Goal: Navigation & Orientation: Find specific page/section

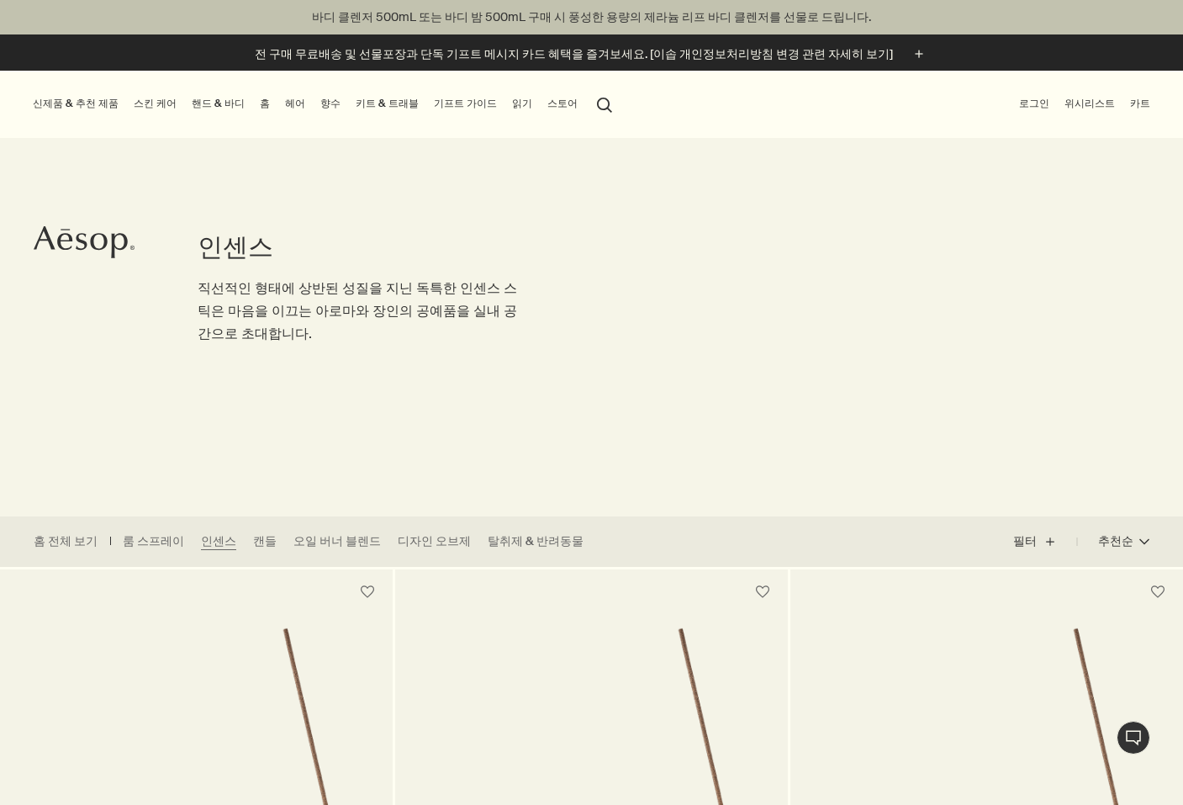
click at [273, 105] on link "홈" at bounding box center [265, 103] width 17 height 21
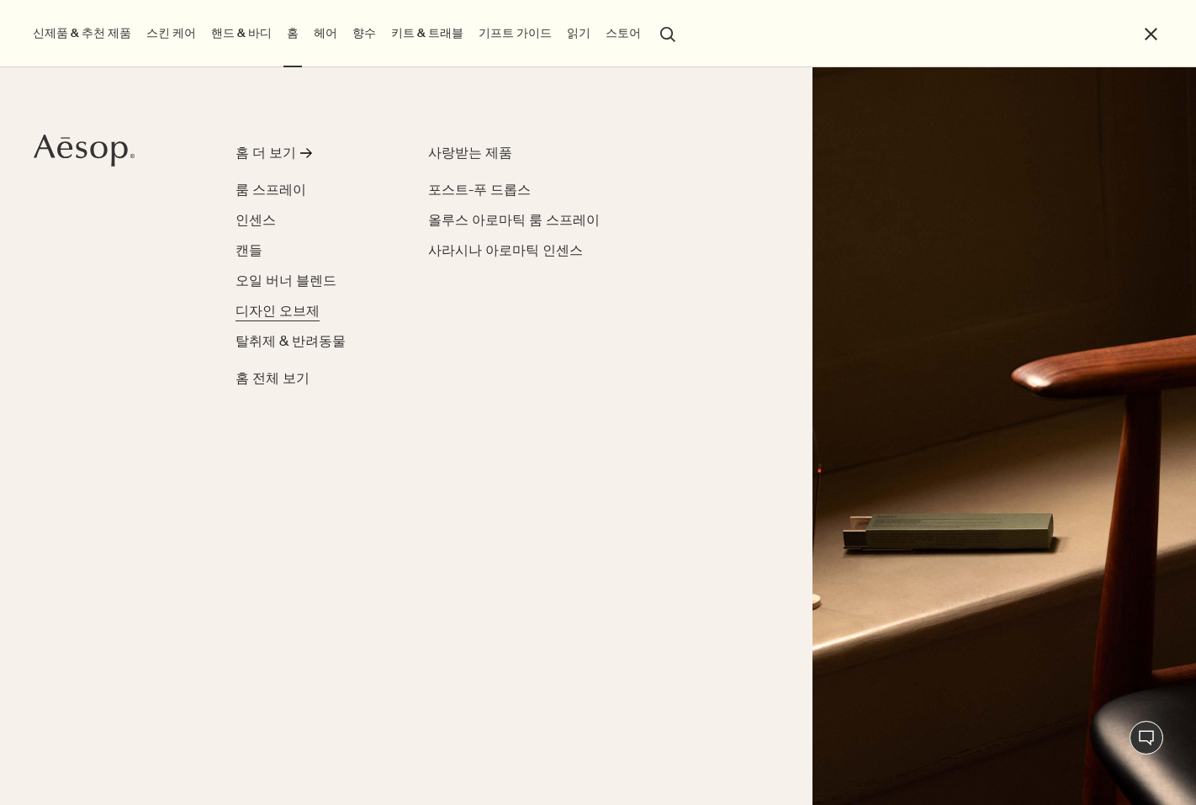
click at [277, 312] on span "디자인 오브제" at bounding box center [277, 311] width 84 height 18
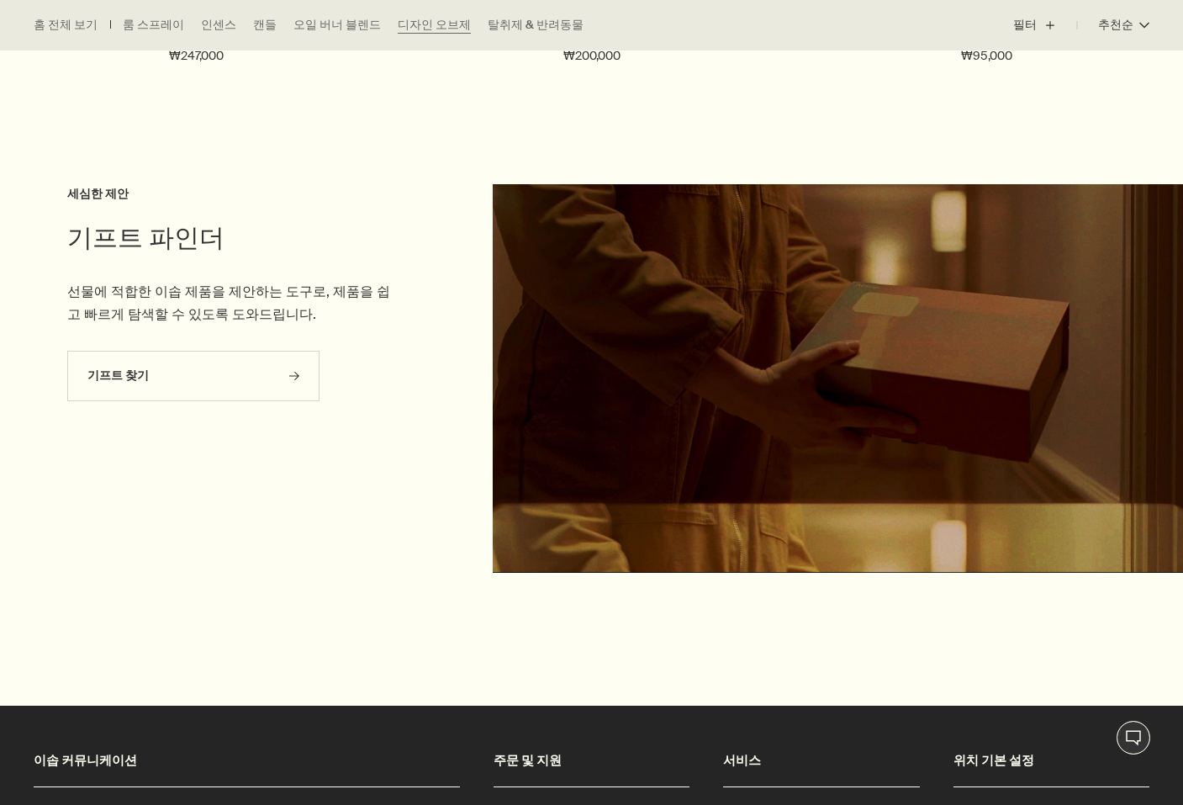
scroll to position [1043, 0]
